Goal: Information Seeking & Learning: Compare options

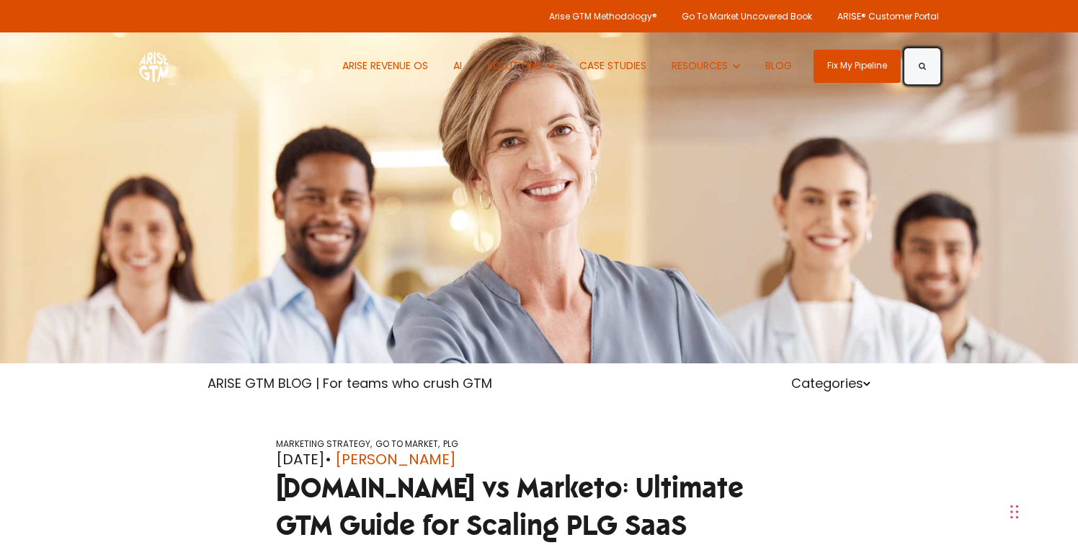
click at [928, 63] on button "Search" at bounding box center [922, 66] width 33 height 33
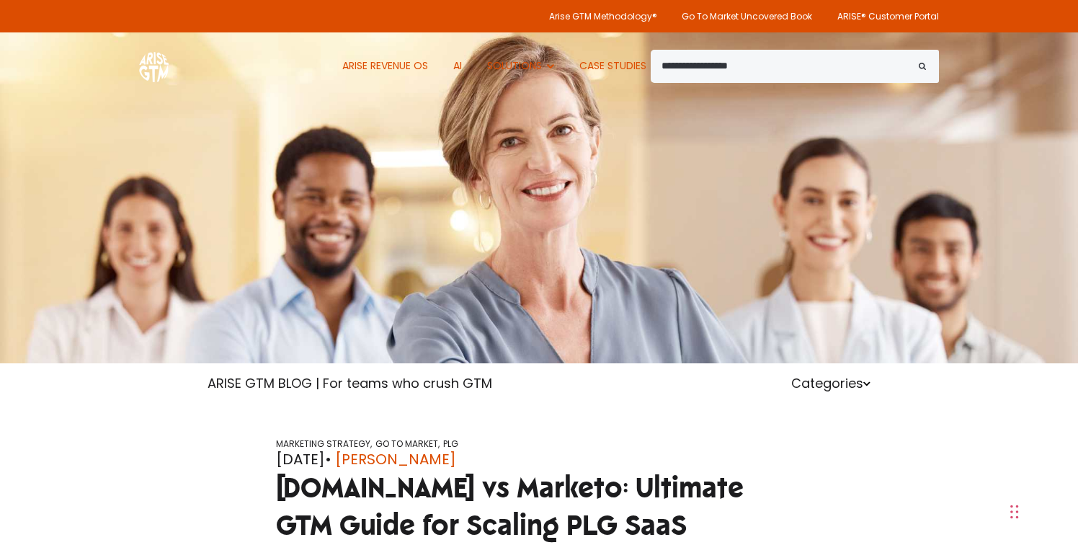
type input "**********"
click at [906, 50] on button "Search" at bounding box center [922, 66] width 33 height 33
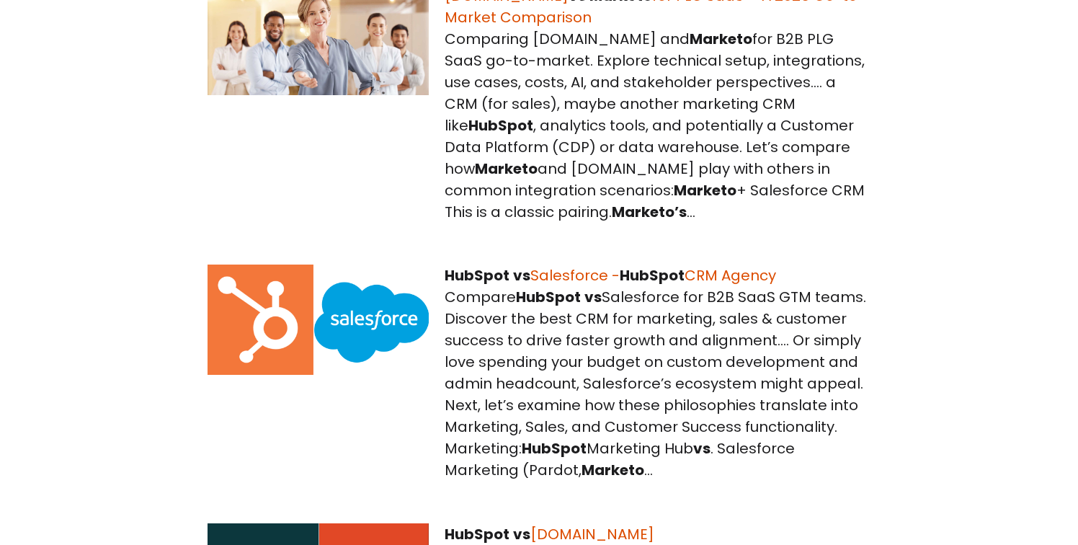
scroll to position [500, 0]
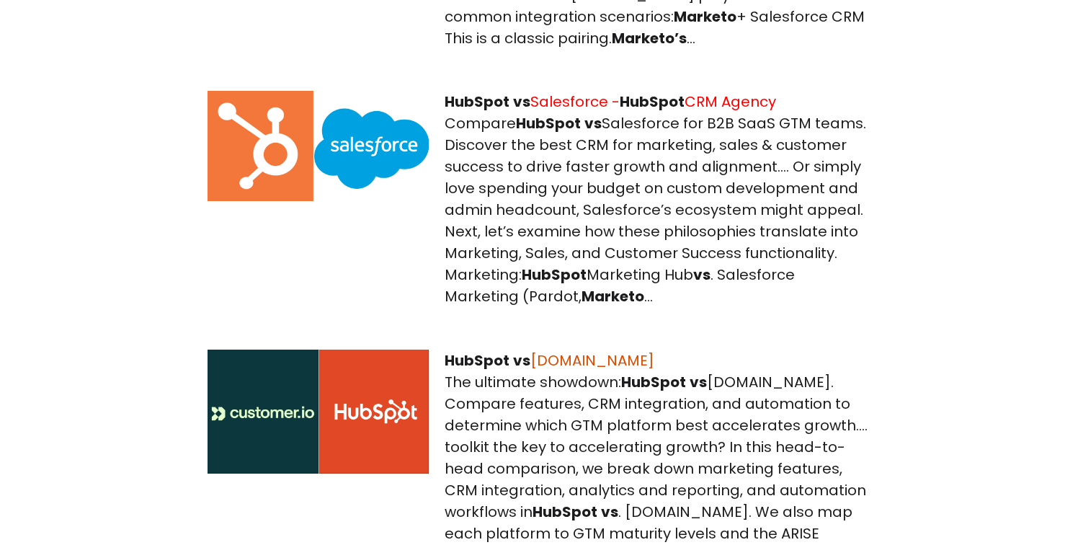
click at [557, 100] on hnan "HubSpot vs Salesforce - HubSpot CRM Agency" at bounding box center [609, 101] width 331 height 20
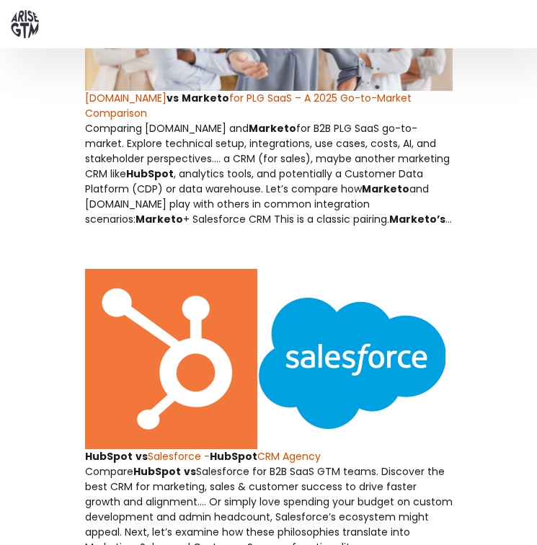
scroll to position [352, 0]
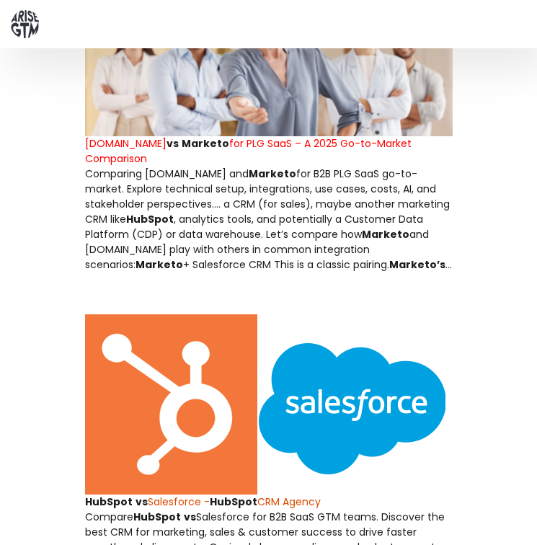
click at [229, 137] on hnan "[DOMAIN_NAME] vs Marketo for PLG SaaS – A 2025 Go-to-Market Comparison" at bounding box center [248, 151] width 326 height 30
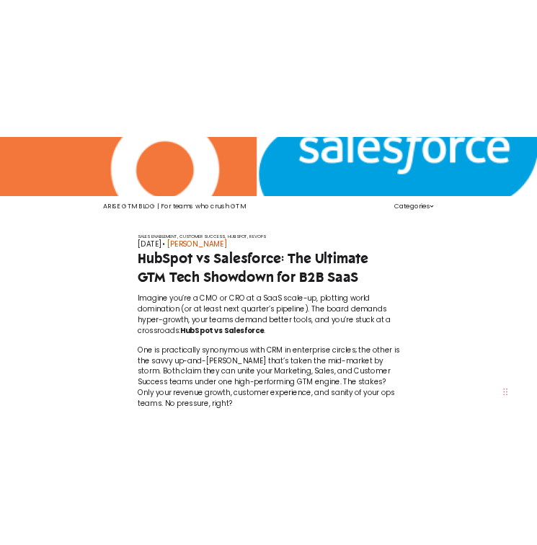
scroll to position [283, 0]
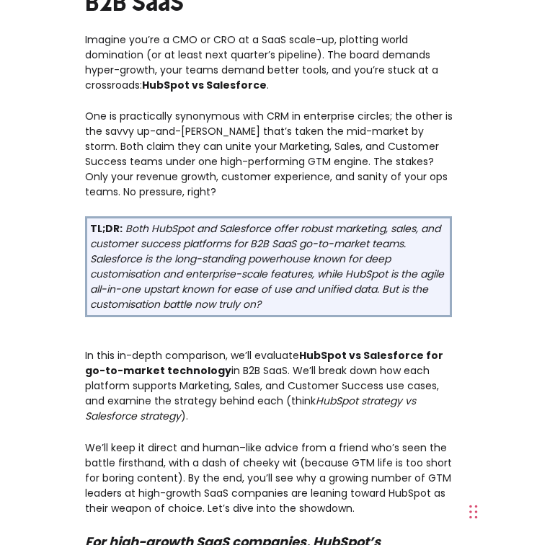
scroll to position [406, 0]
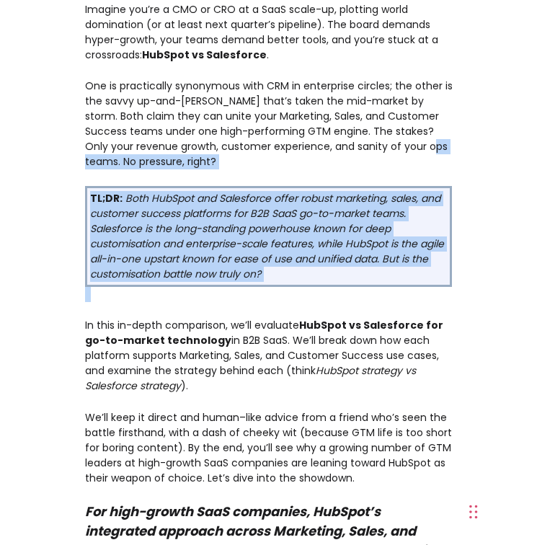
drag, startPoint x: 426, startPoint y: 308, endPoint x: 427, endPoint y: 145, distance: 163.5
click at [427, 145] on span "One is practically synonymous with CRM in enterprise circles; the other is the …" at bounding box center [268, 124] width 367 height 90
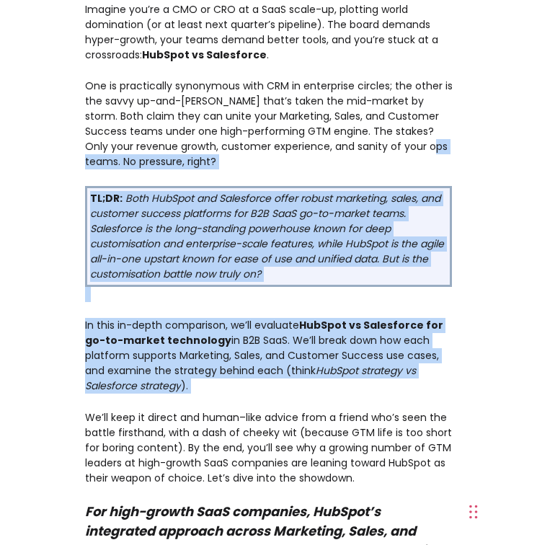
drag, startPoint x: 427, startPoint y: 145, endPoint x: 379, endPoint y: 381, distance: 241.2
click at [379, 381] on p "In this in-depth comparison, we’ll evaluate HubSpot vs Salesforce for go-to-mar…" at bounding box center [268, 356] width 367 height 76
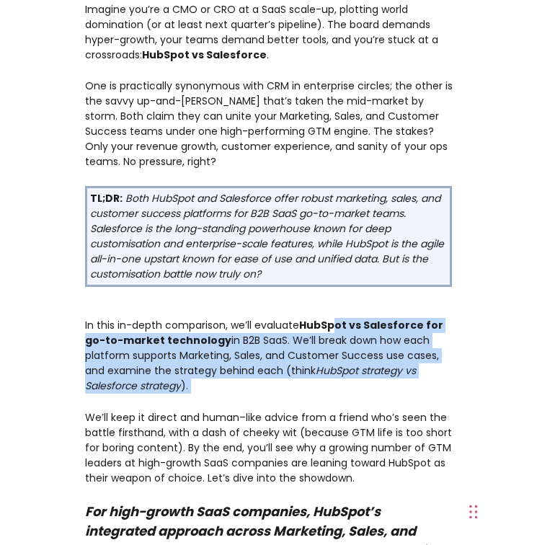
drag, startPoint x: 373, startPoint y: 402, endPoint x: 333, endPoint y: 328, distance: 83.8
click at [333, 328] on strong "HubSpot vs Salesforce for go-to-market technology" at bounding box center [264, 333] width 358 height 30
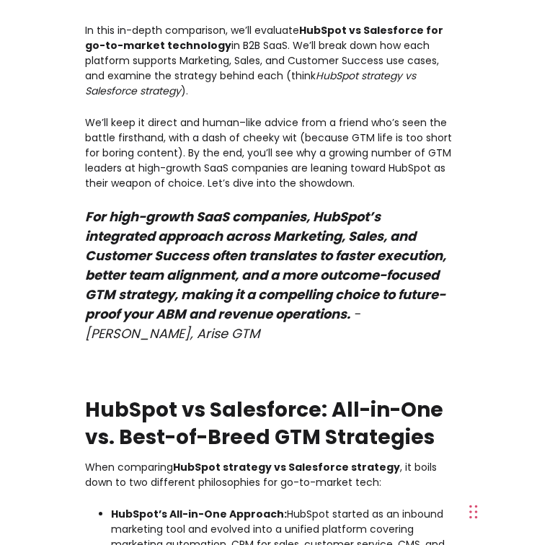
scroll to position [741, 0]
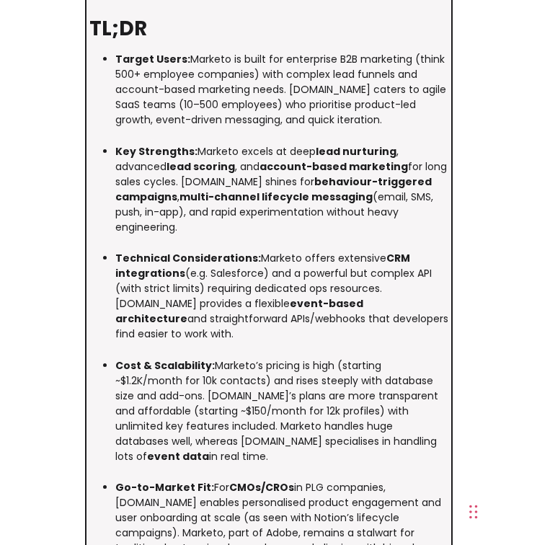
scroll to position [641, 0]
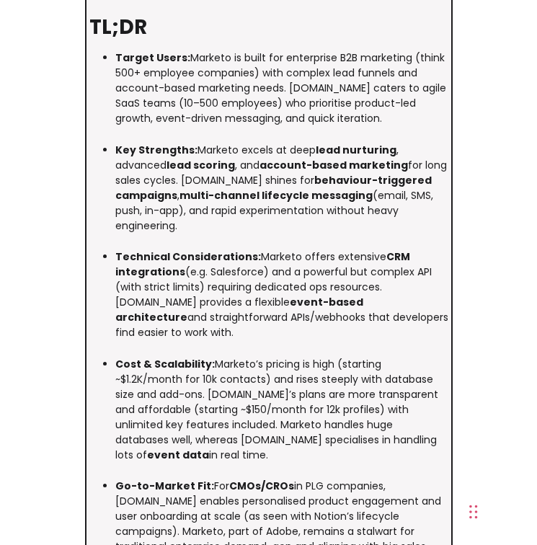
click at [150, 274] on p "Technical Considerations: Marketo offers extensive CRM integrations (e.g. Sales…" at bounding box center [281, 294] width 333 height 91
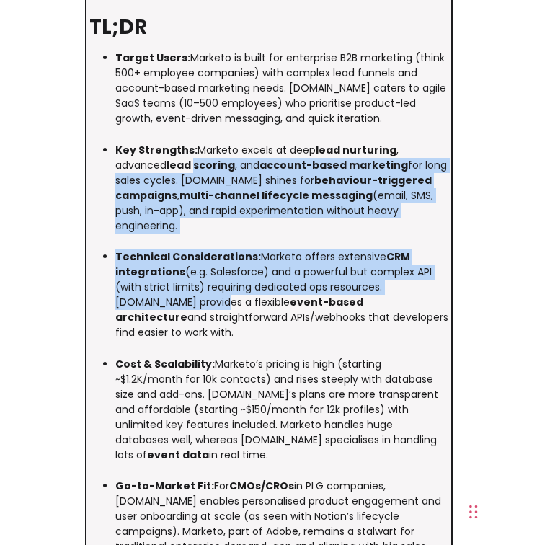
drag, startPoint x: 150, startPoint y: 265, endPoint x: 152, endPoint y: 149, distance: 116.0
click at [152, 149] on ul "Target Users: Marketo is built for enterprise B2B marketing (think 500+ employe…" at bounding box center [268, 324] width 359 height 549
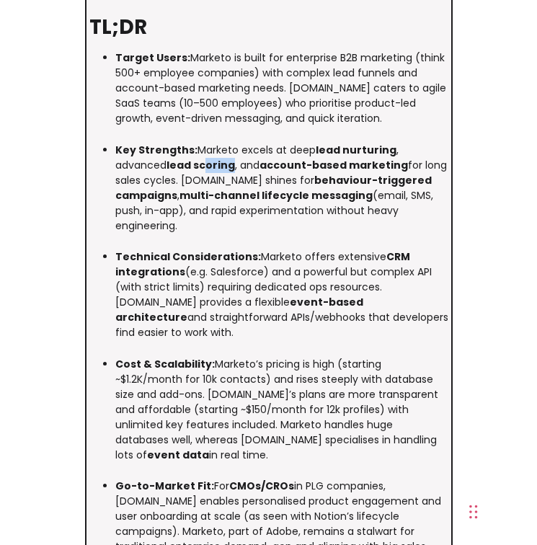
click at [166, 158] on strong "lead scoring" at bounding box center [200, 165] width 68 height 14
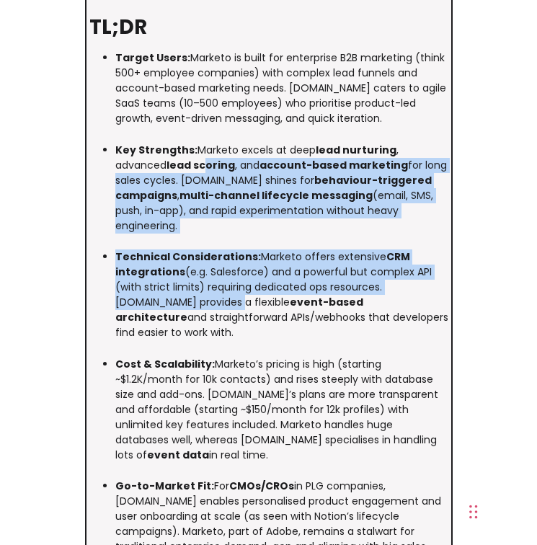
drag, startPoint x: 152, startPoint y: 149, endPoint x: 164, endPoint y: 274, distance: 125.2
click at [164, 274] on ul "Target Users: Marketo is built for enterprise B2B marketing (think 500+ employe…" at bounding box center [268, 324] width 359 height 549
click at [164, 274] on p "Technical Considerations: Marketo offers extensive CRM integrations (e.g. Sales…" at bounding box center [281, 294] width 333 height 91
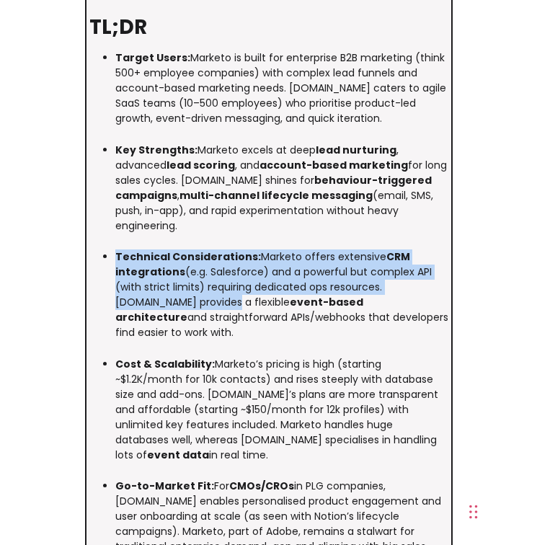
drag, startPoint x: 164, startPoint y: 274, endPoint x: 164, endPoint y: 205, distance: 68.4
click at [164, 209] on ul "Target Users: Marketo is built for enterprise B2B marketing (think 500+ employe…" at bounding box center [268, 324] width 359 height 549
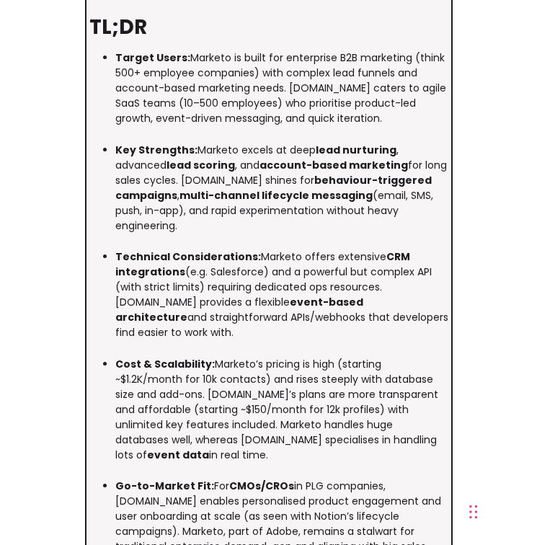
click at [164, 205] on ul "Target Users: Marketo is built for enterprise B2B marketing (think 500+ employe…" at bounding box center [268, 324] width 359 height 549
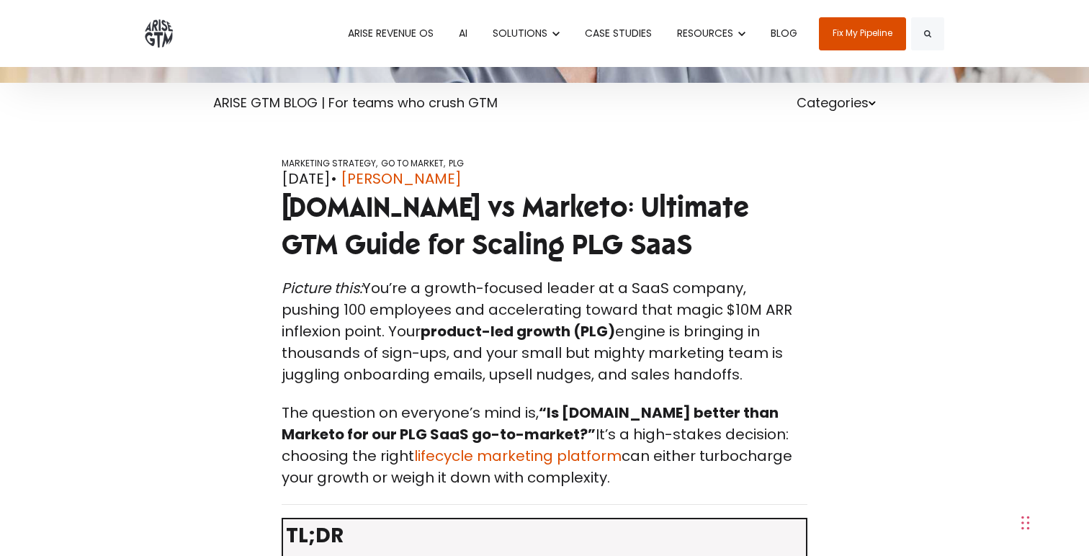
scroll to position [2554, 0]
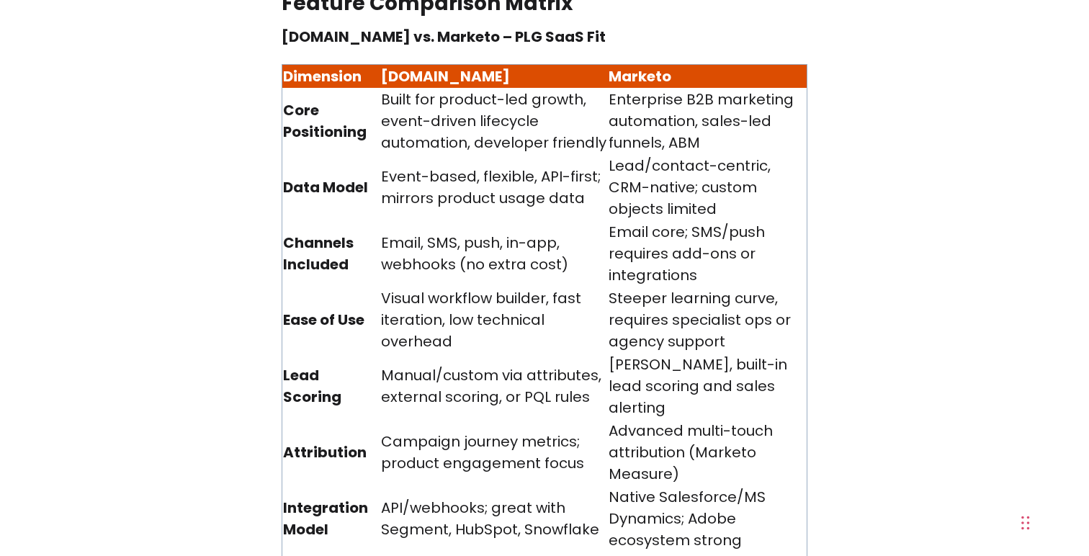
click at [327, 310] on strong "Ease of Use" at bounding box center [323, 320] width 81 height 20
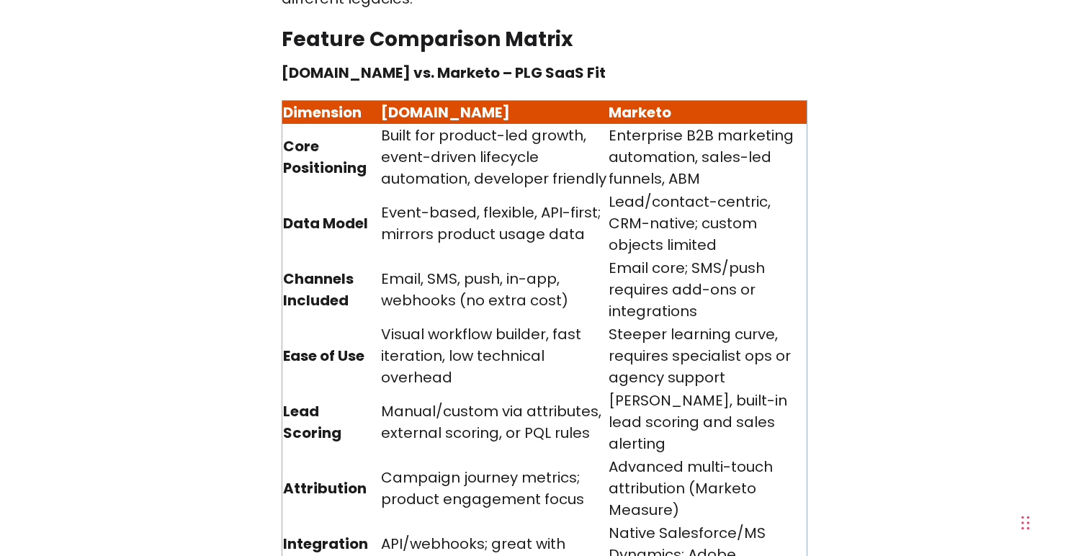
scroll to position [2471, 0]
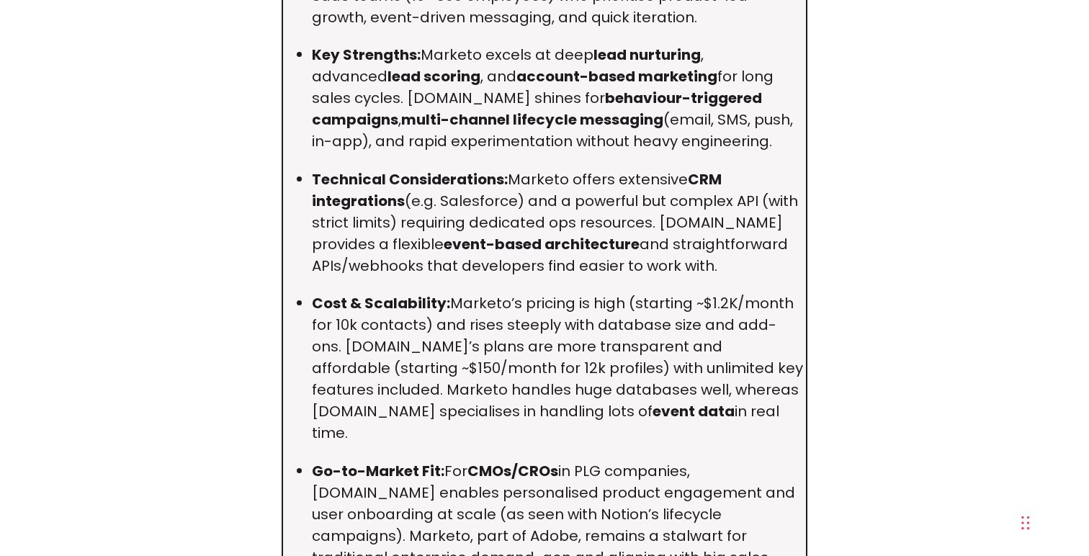
scroll to position [1168, 0]
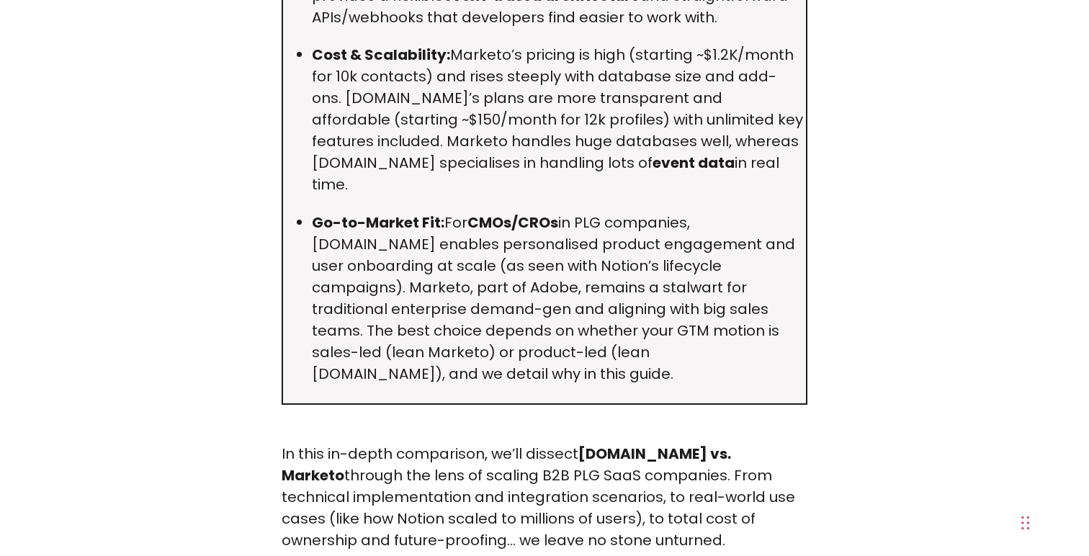
click at [344, 279] on p "Go-to-Market Fit: For CMOs/CROs in PLG companies, [DOMAIN_NAME] enables persona…" at bounding box center [557, 298] width 491 height 173
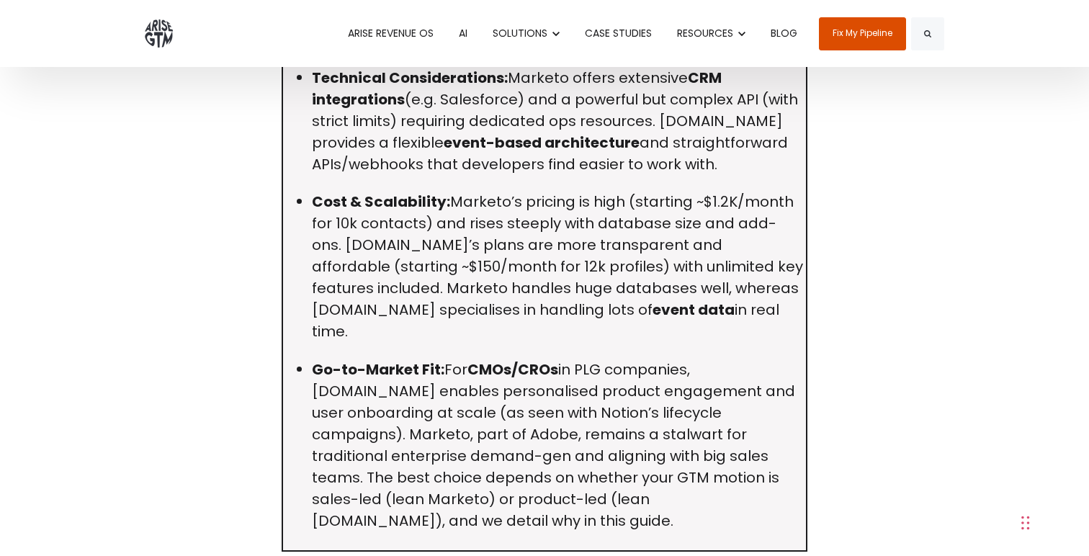
scroll to position [993, 0]
